Goal: Transaction & Acquisition: Book appointment/travel/reservation

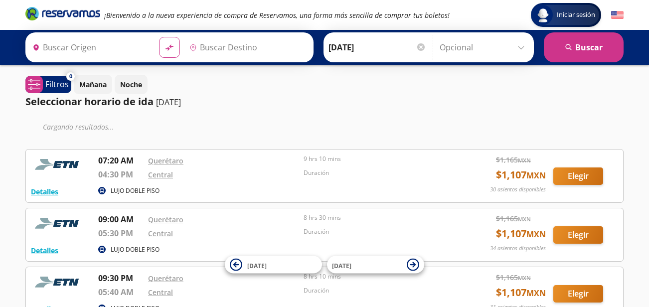
type input "Santiago de Querétaro, [GEOGRAPHIC_DATA]"
type input "Chilpancingo, [GEOGRAPHIC_DATA]"
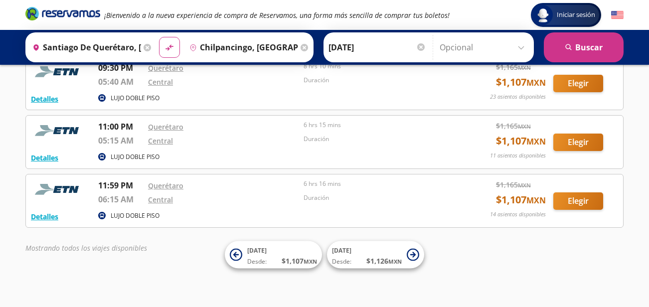
scroll to position [182, 0]
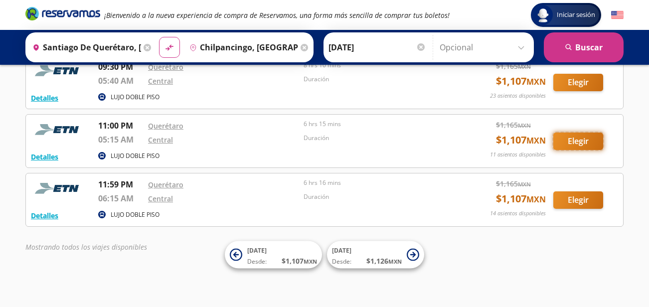
click at [587, 139] on button "Elegir" at bounding box center [579, 141] width 50 height 17
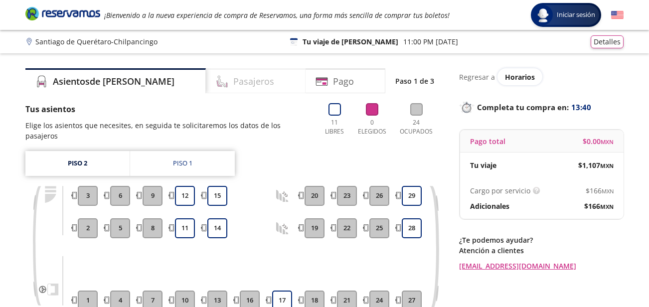
click at [233, 80] on h4 "Pasajeros" at bounding box center [253, 81] width 41 height 13
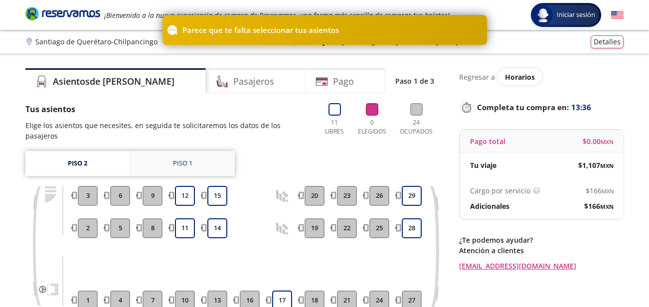
click at [172, 154] on link "Piso 1" at bounding box center [182, 163] width 105 height 25
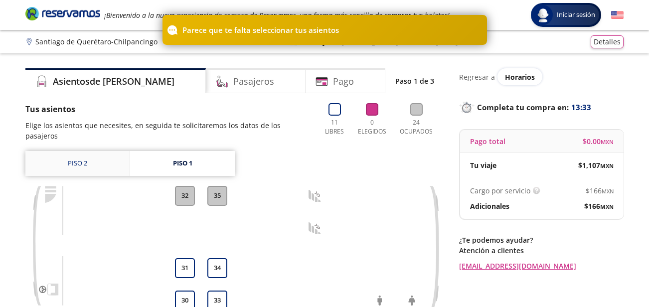
click at [97, 154] on link "Piso 2" at bounding box center [77, 163] width 104 height 25
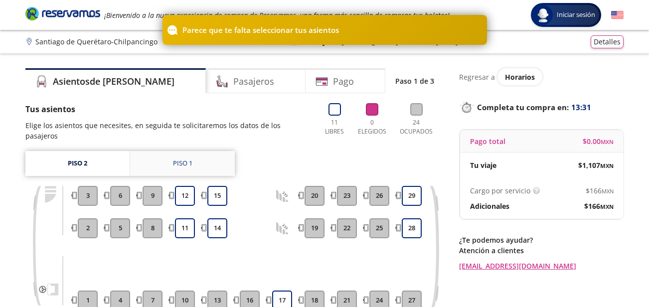
click at [169, 153] on link "Piso 1" at bounding box center [182, 163] width 105 height 25
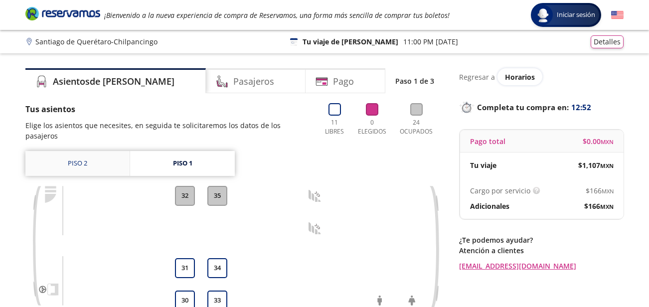
click at [82, 151] on link "Piso 2" at bounding box center [77, 163] width 104 height 25
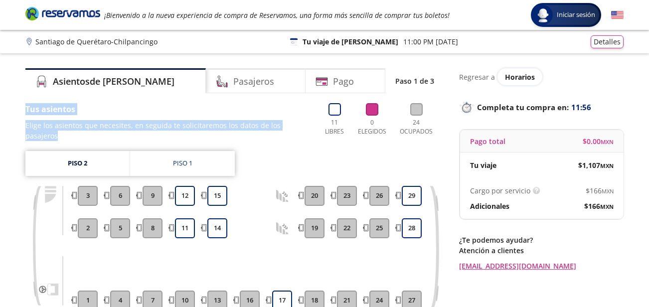
drag, startPoint x: 307, startPoint y: 127, endPoint x: 23, endPoint y: 109, distance: 283.8
click at [23, 109] on div "Asientos de [PERSON_NAME] Pago Paso 1 de 3 Tus asientos Elige los asientos que …" at bounding box center [324, 214] width 608 height 292
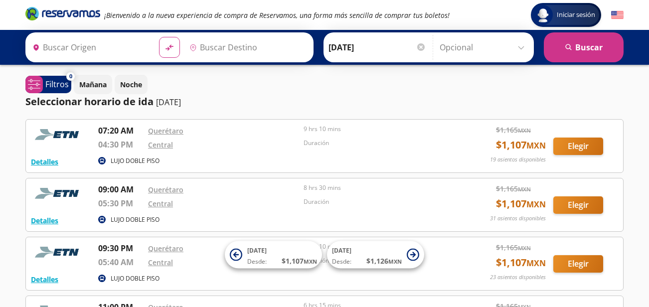
type input "Santiago de Querétaro, [GEOGRAPHIC_DATA]"
type input "Chilpancingo, [GEOGRAPHIC_DATA]"
